Goal: Navigation & Orientation: Find specific page/section

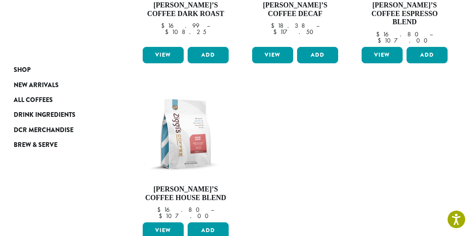
scroll to position [235, 0]
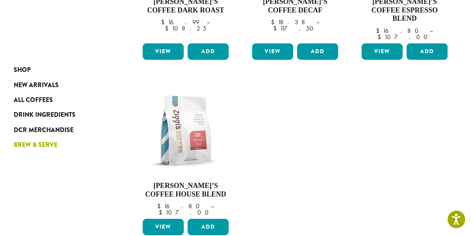
click at [48, 142] on span "Brew & Serve" at bounding box center [36, 145] width 44 height 10
